Goal: Task Accomplishment & Management: Complete application form

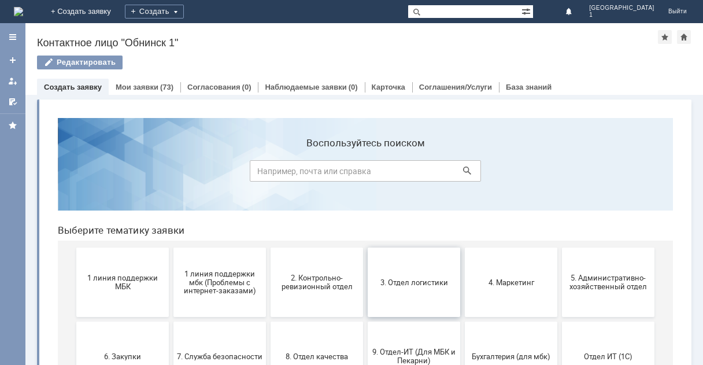
click at [422, 271] on button "3. Отдел логистики" at bounding box center [414, 281] width 92 height 69
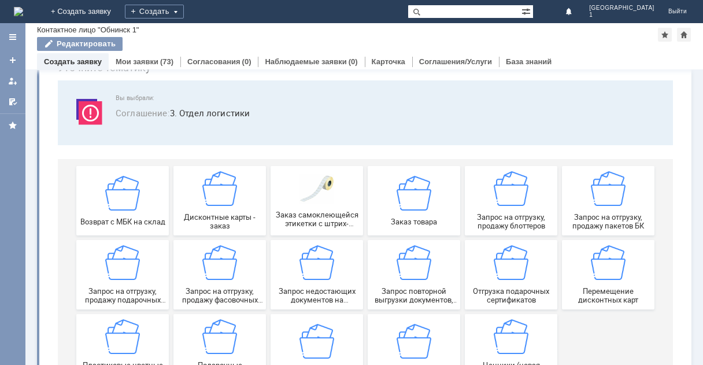
scroll to position [108, 0]
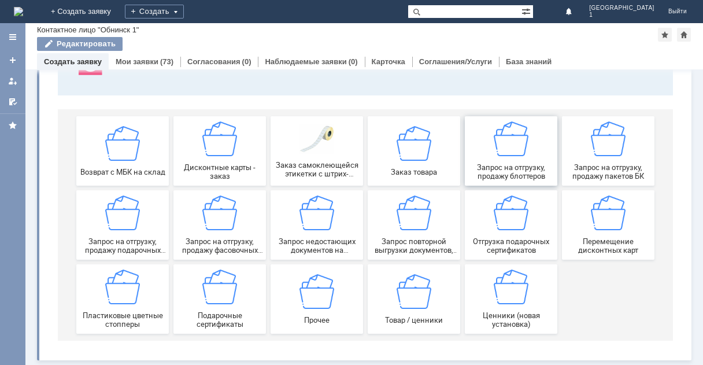
click at [496, 154] on img at bounding box center [511, 138] width 35 height 35
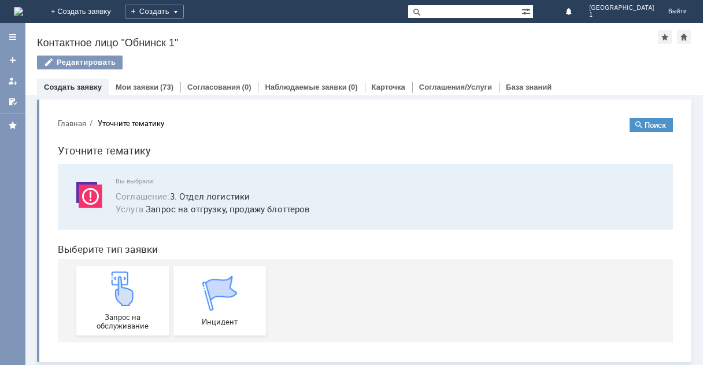
scroll to position [2, 0]
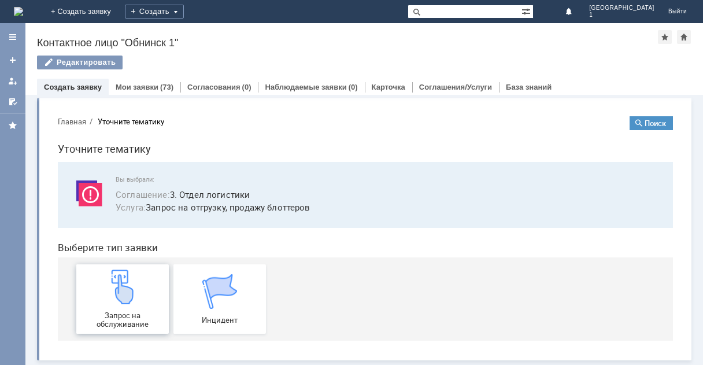
click at [123, 298] on img at bounding box center [122, 286] width 35 height 35
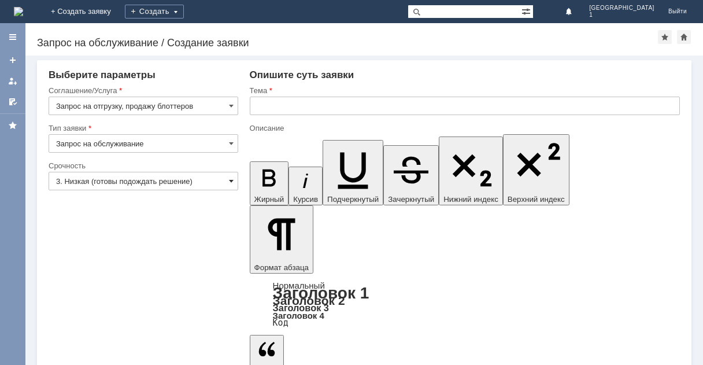
click at [230, 179] on span at bounding box center [231, 180] width 5 height 9
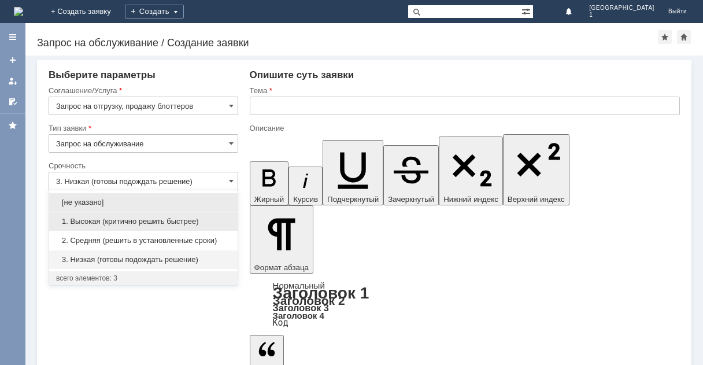
click at [152, 220] on span "1. Высокая (критично решить быстрее)" at bounding box center [143, 221] width 175 height 9
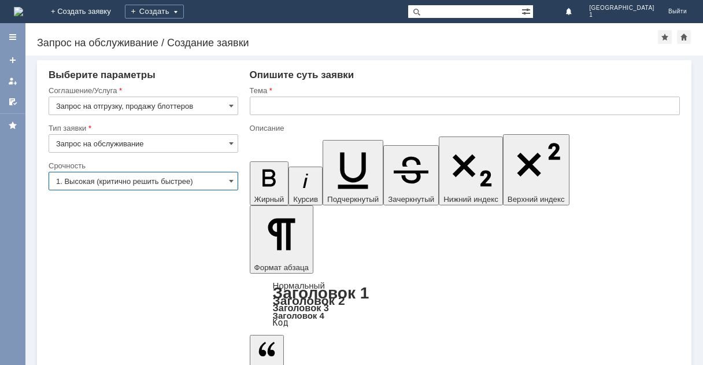
type input "1. Высокая (критично решить быстрее)"
click at [272, 107] on input "text" at bounding box center [465, 106] width 430 height 18
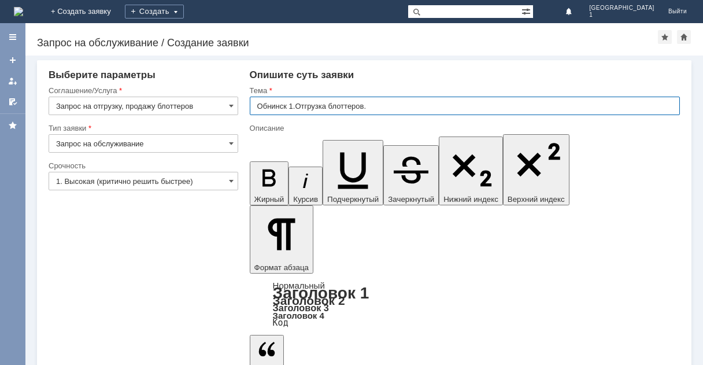
type input "Обнинск 1.Отгрузка блоттеров."
